Goal: Find specific page/section: Find specific page/section

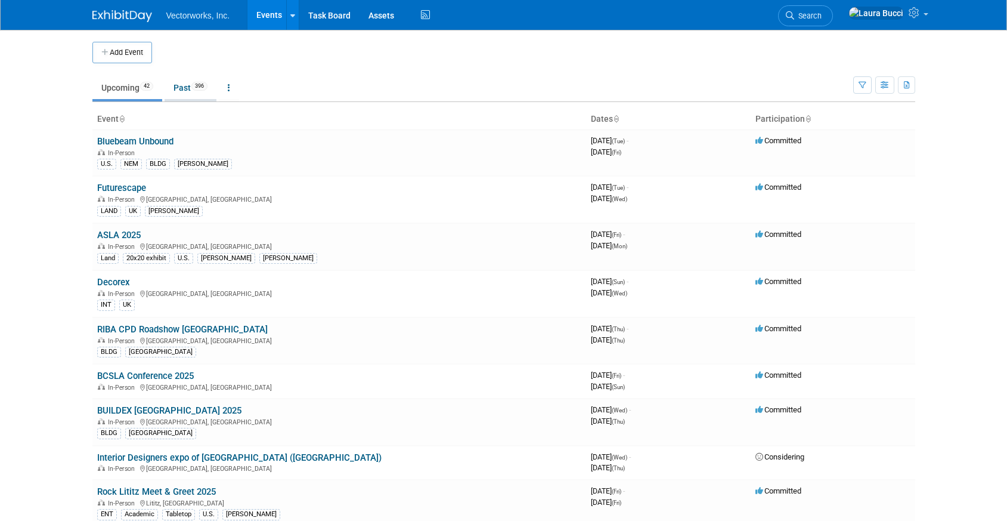
click at [187, 91] on link "Past 396" at bounding box center [191, 87] width 52 height 23
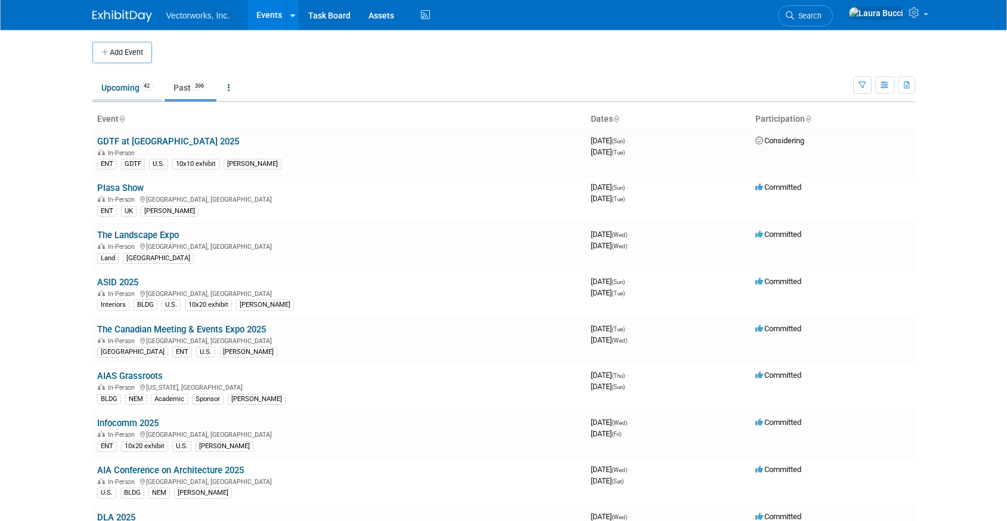
click at [137, 89] on link "Upcoming 42" at bounding box center [127, 87] width 70 height 23
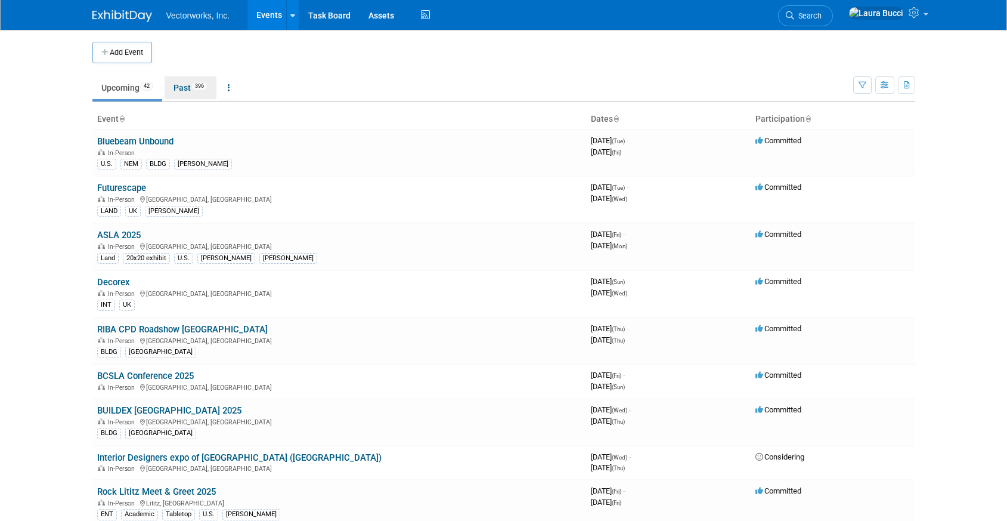
click at [206, 89] on span "396" at bounding box center [199, 86] width 16 height 9
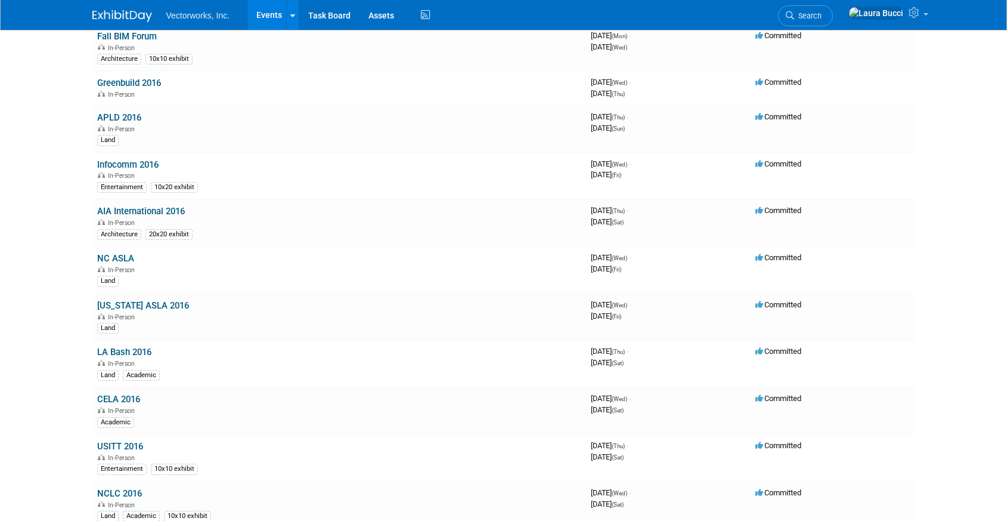
scroll to position [2238, 0]
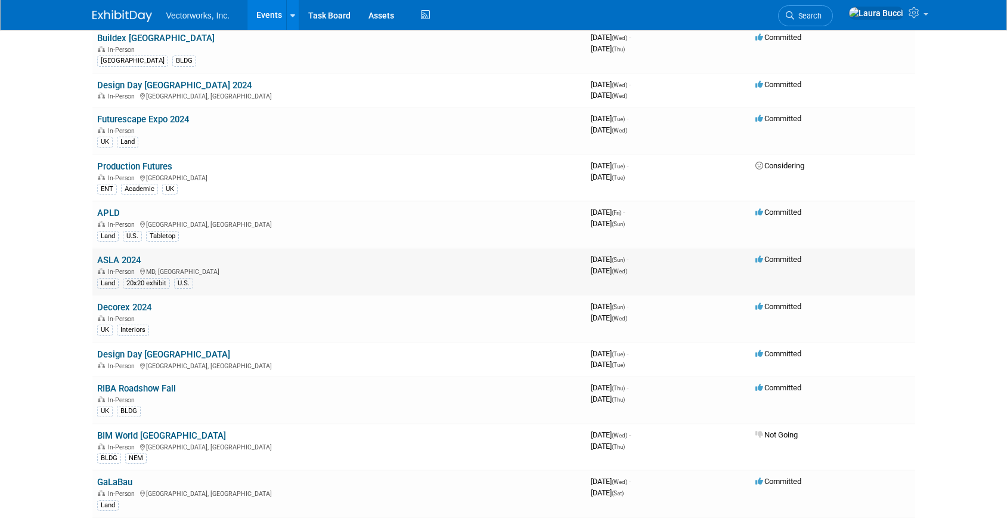
click at [122, 259] on link "ASLA 2024" at bounding box center [119, 260] width 44 height 11
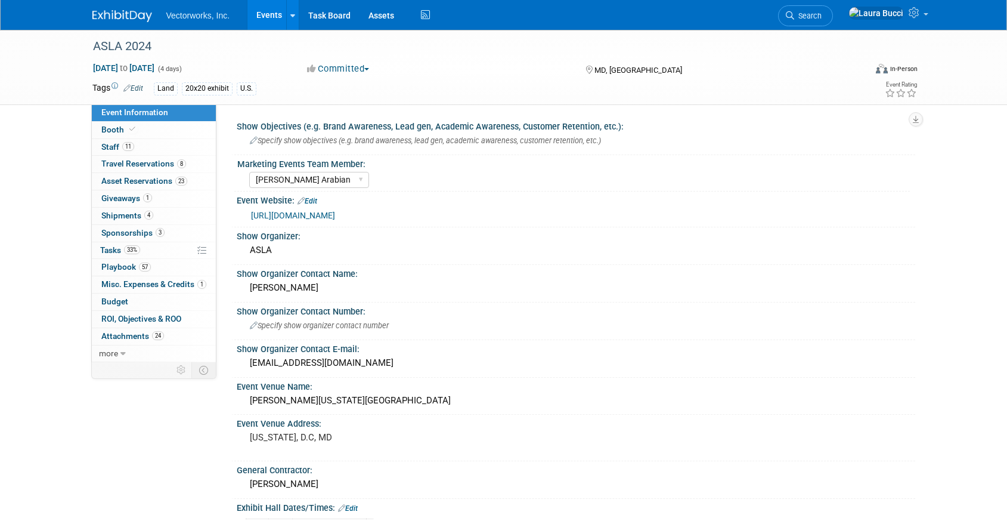
select select "[PERSON_NAME] Arabian"
click at [163, 262] on link "57 Playbook 57" at bounding box center [154, 267] width 124 height 17
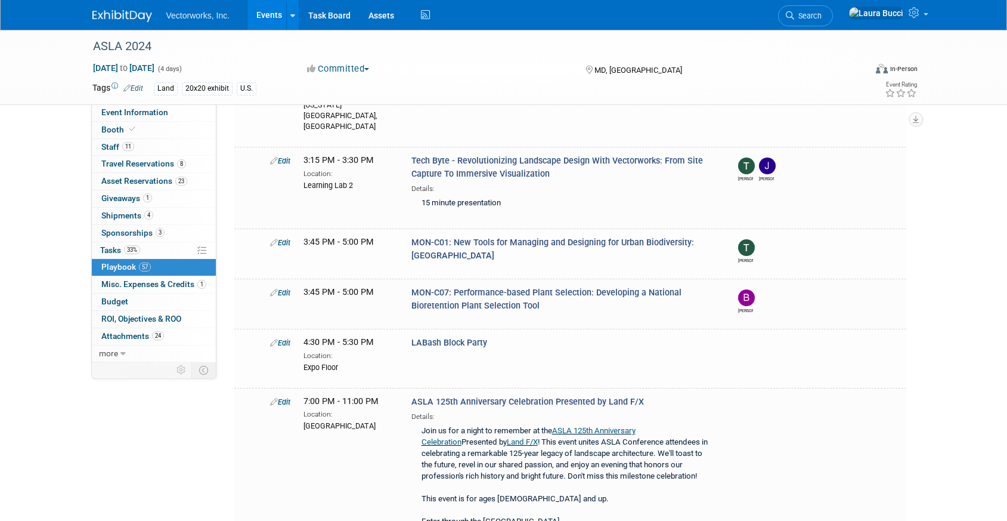
scroll to position [1521, 0]
